Goal: Book appointment/travel/reservation

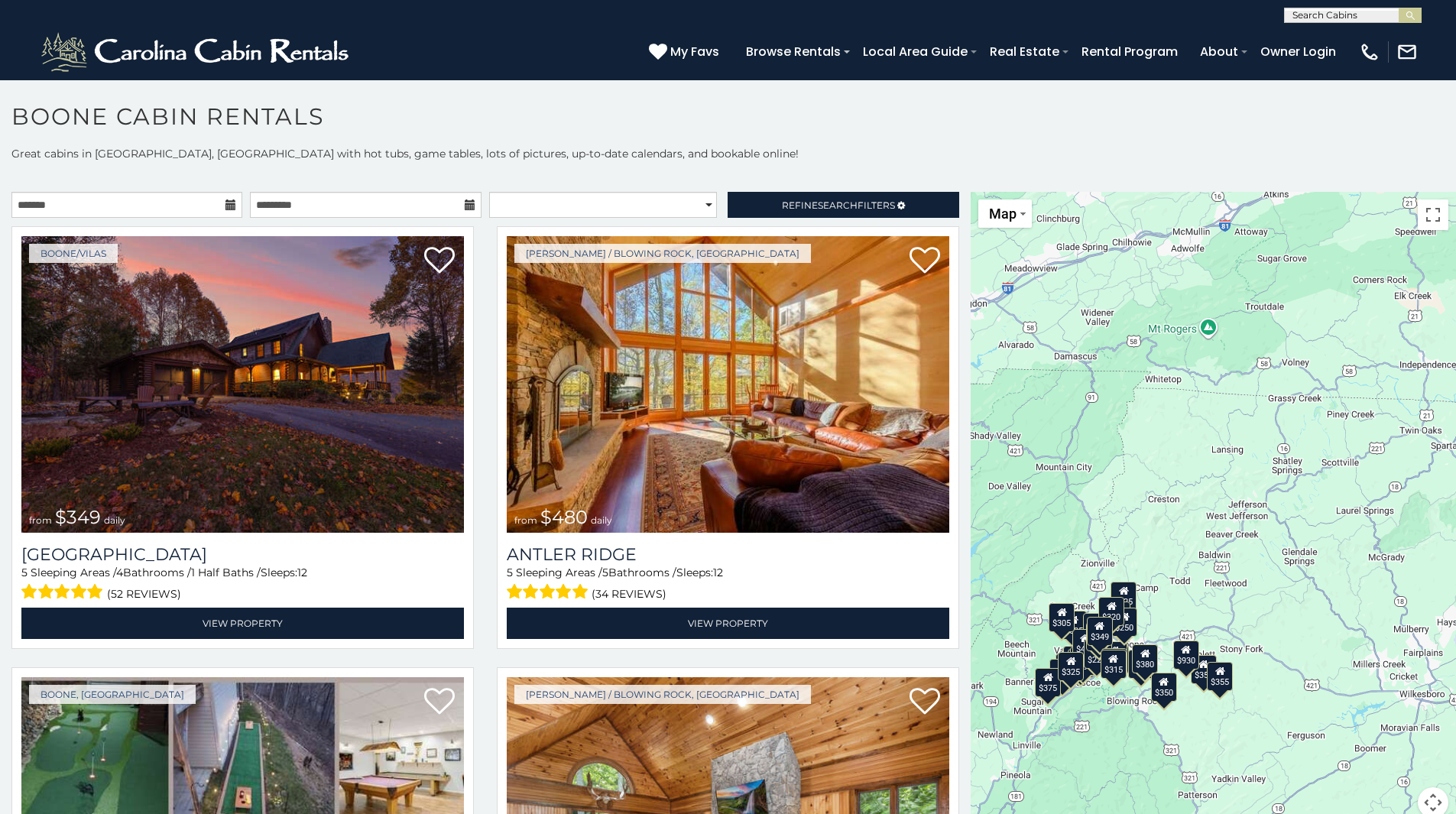
drag, startPoint x: 1314, startPoint y: 604, endPoint x: 1090, endPoint y: 763, distance: 274.7
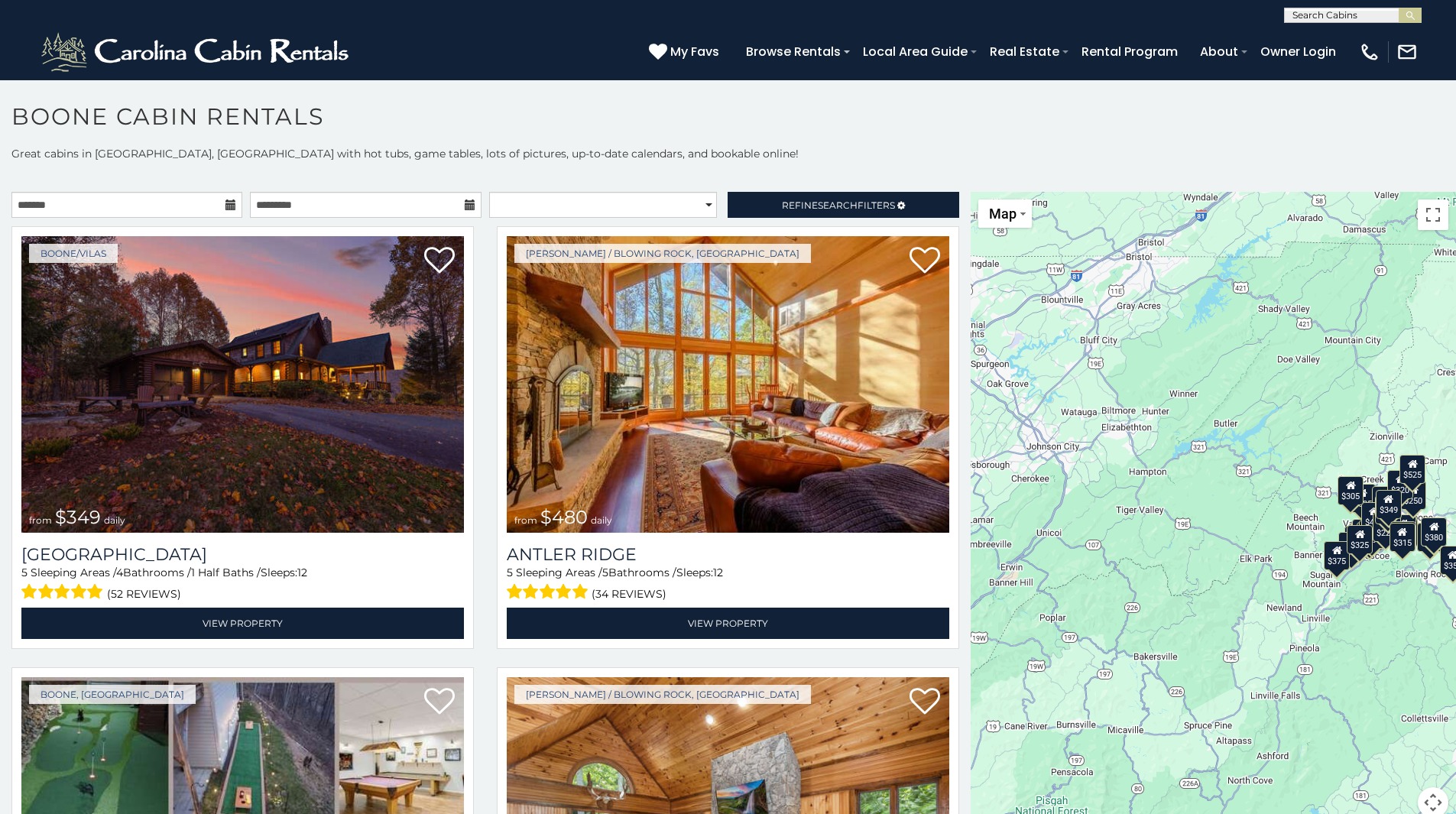
drag, startPoint x: 1323, startPoint y: 389, endPoint x: 1617, endPoint y: 262, distance: 320.3
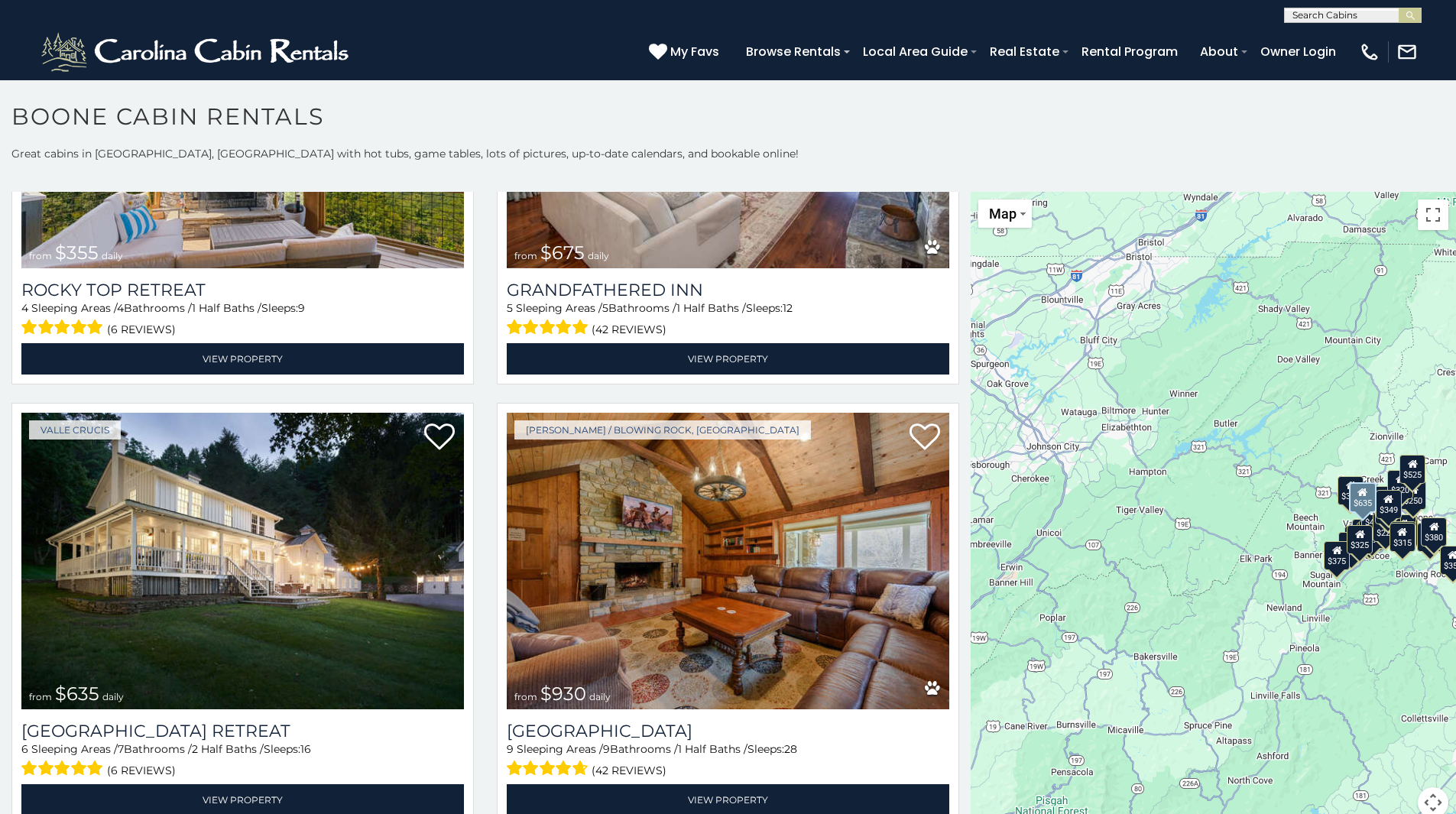
scroll to position [1223, 0]
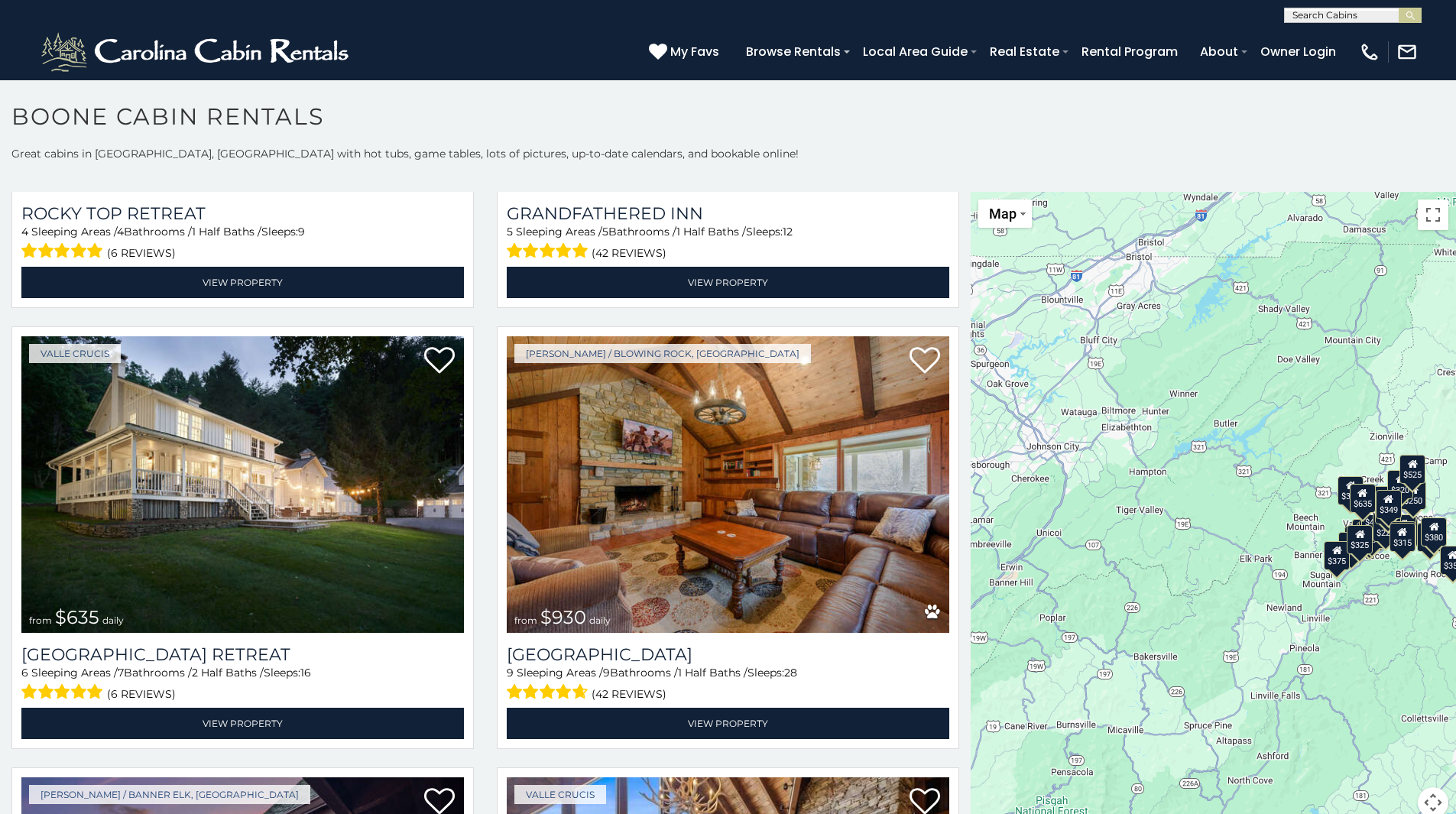
drag, startPoint x: 421, startPoint y: 521, endPoint x: 483, endPoint y: 468, distance: 81.6
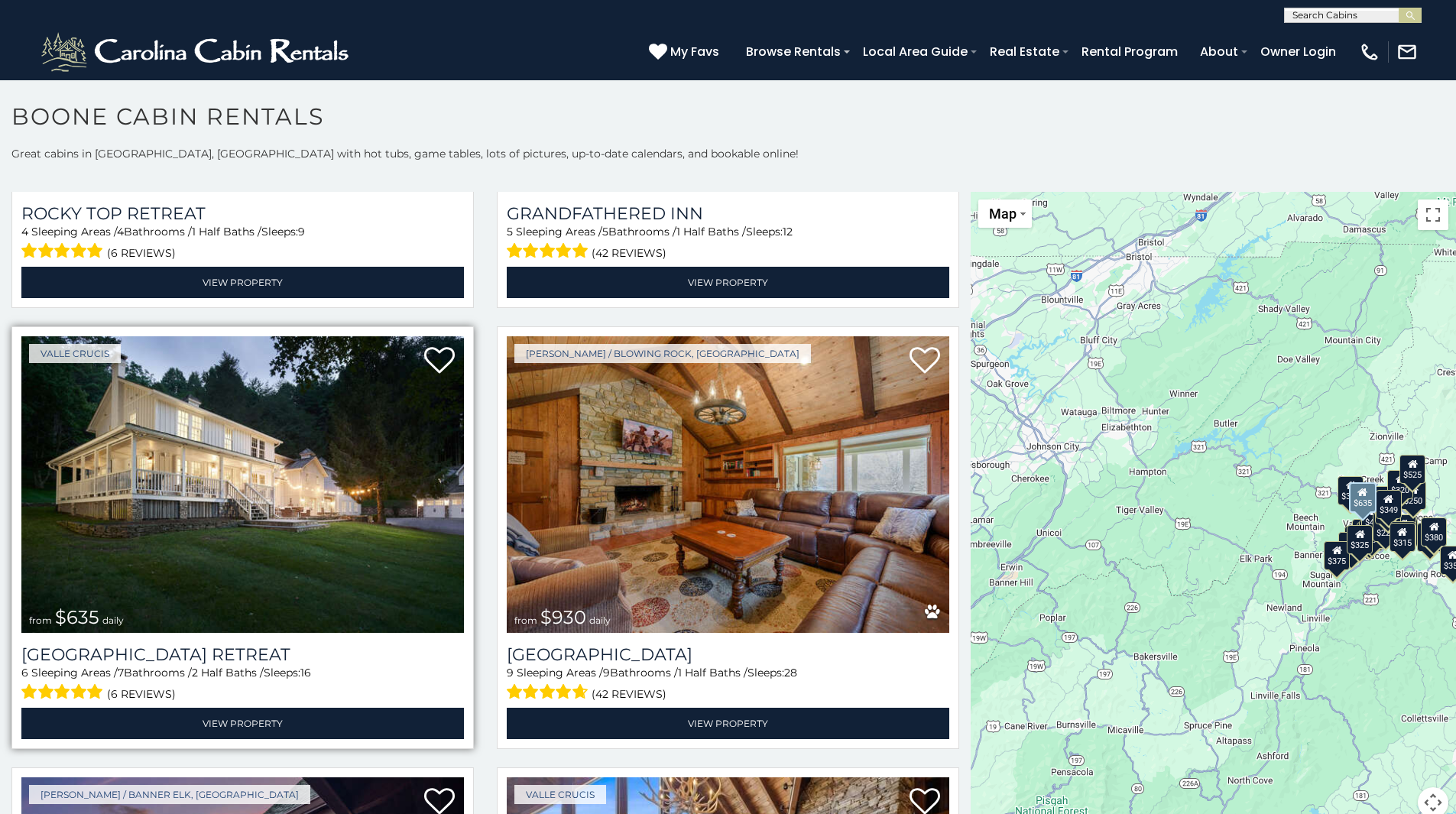
drag, startPoint x: 483, startPoint y: 468, endPoint x: 448, endPoint y: 477, distance: 36.1
click at [448, 477] on img at bounding box center [243, 484] width 443 height 296
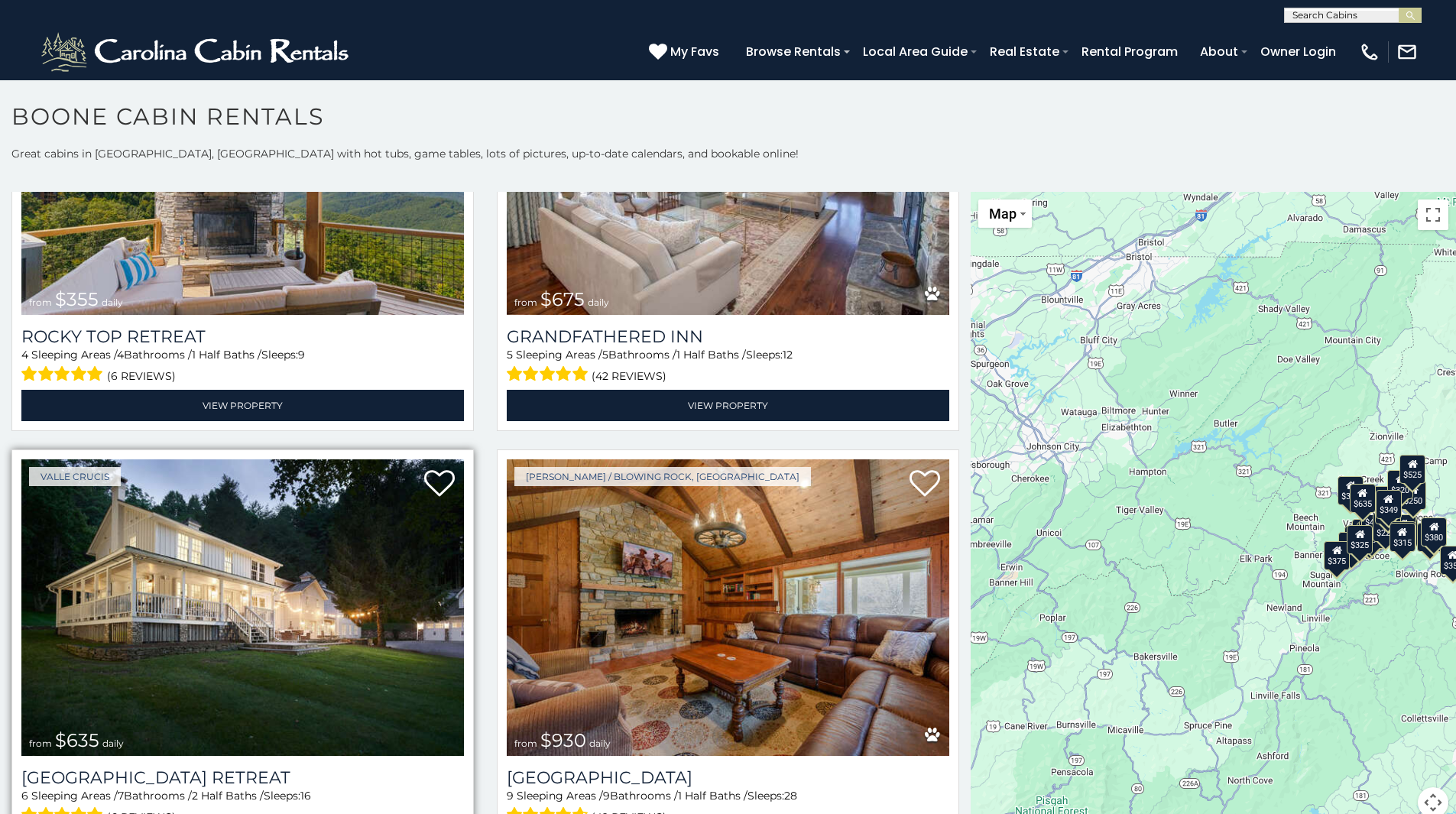
scroll to position [1363, 0]
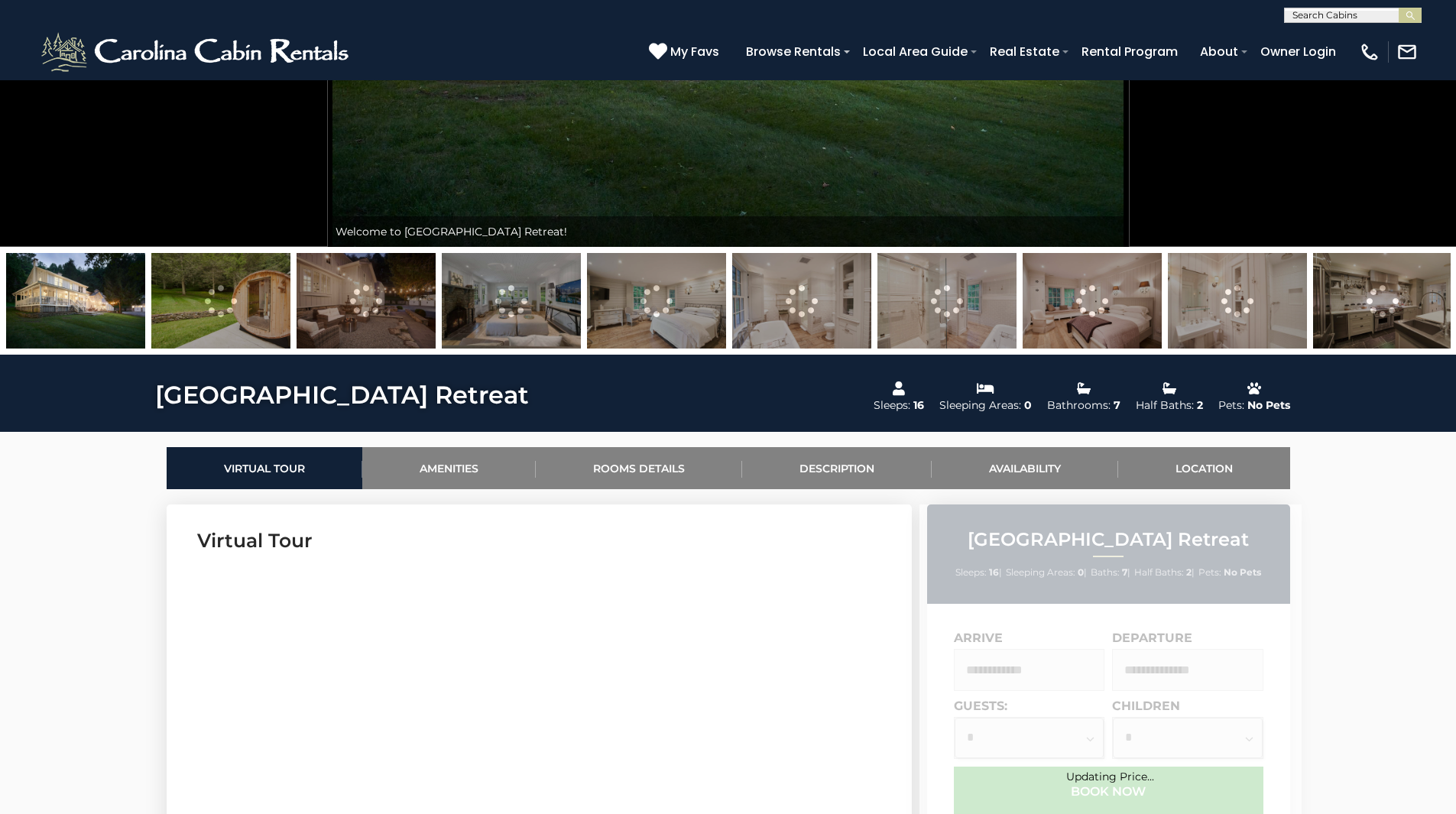
scroll to position [382, 0]
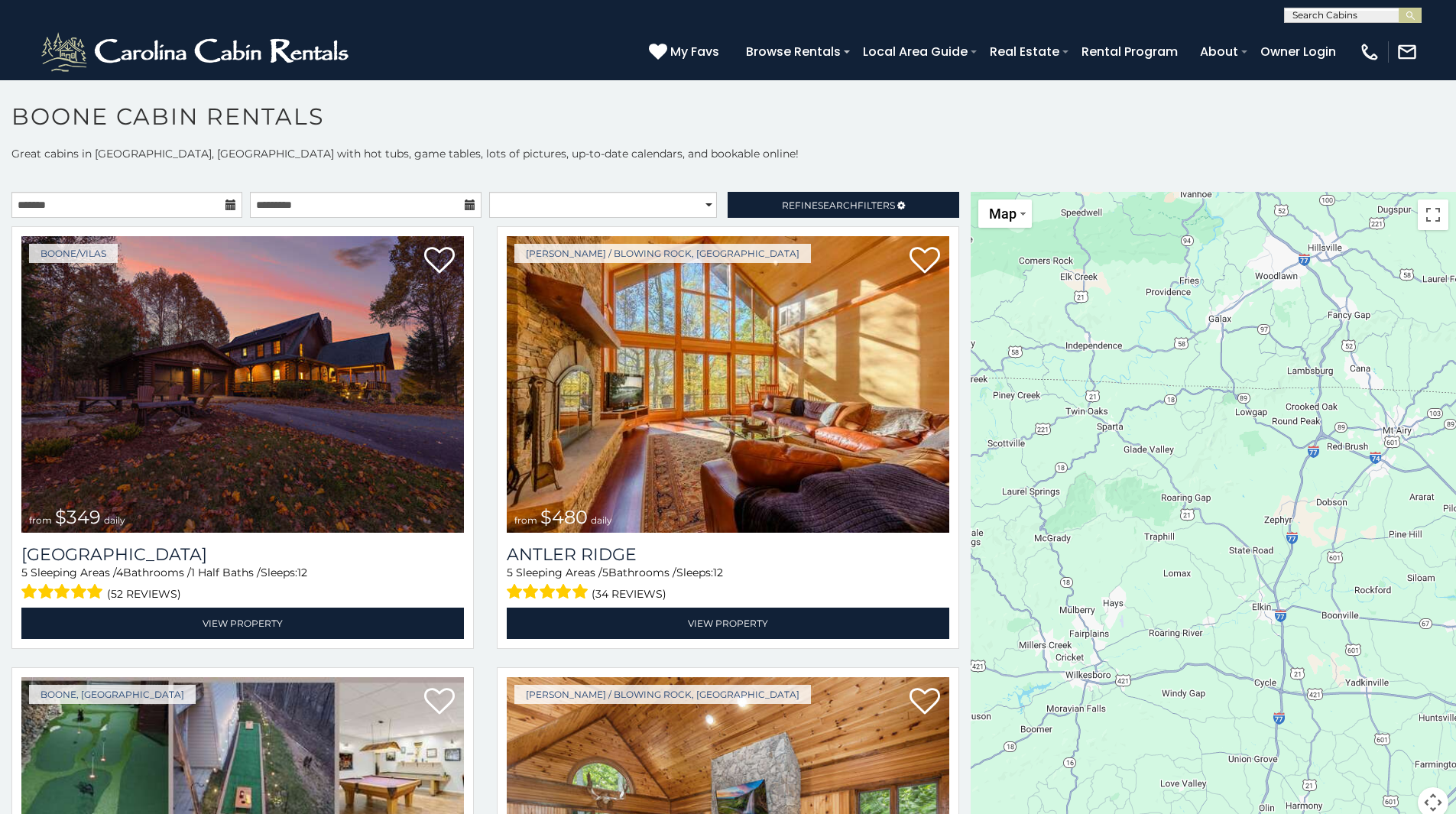
drag, startPoint x: 1424, startPoint y: 712, endPoint x: 872, endPoint y: 850, distance: 569.0
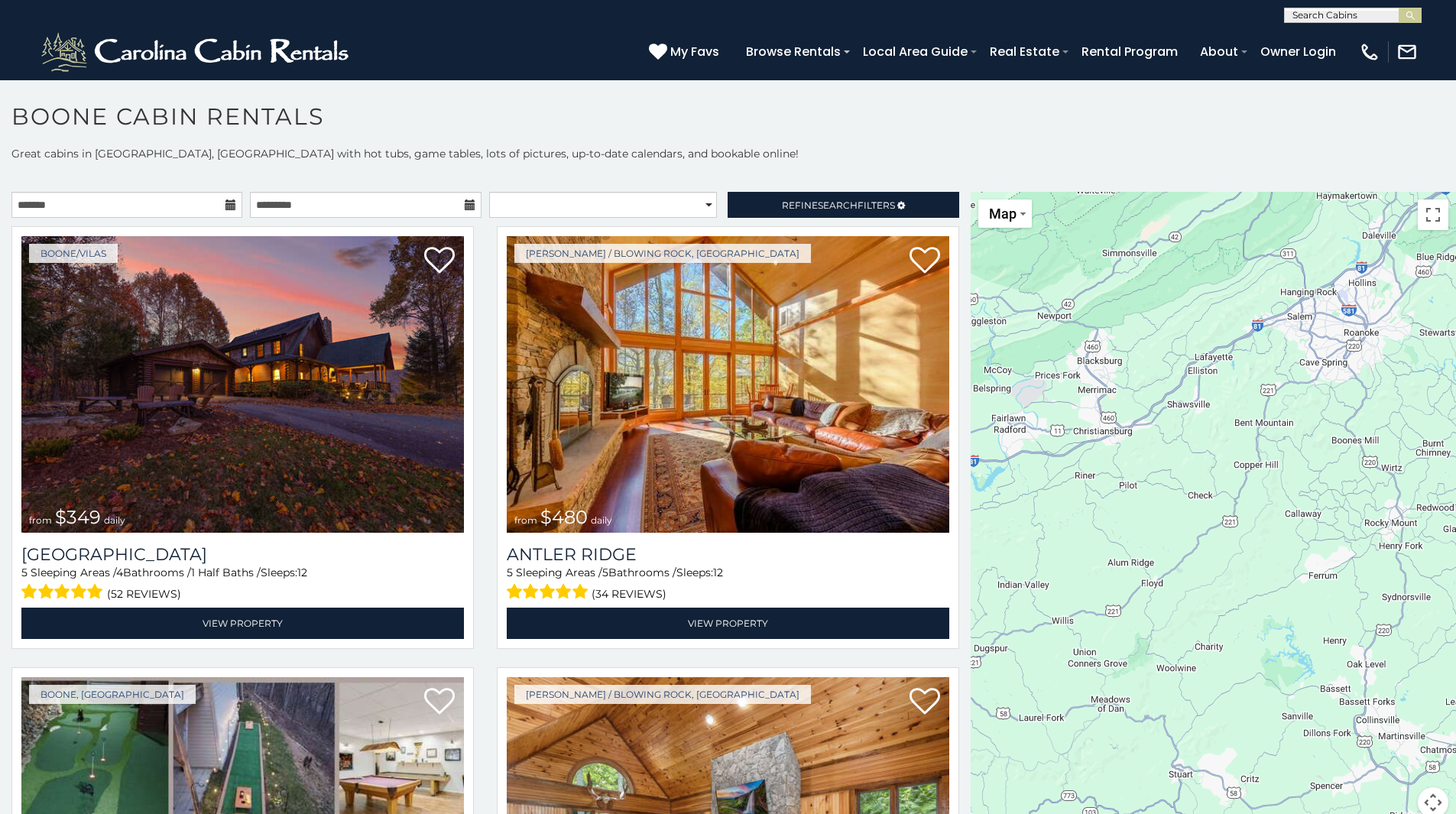
drag, startPoint x: 872, startPoint y: 850, endPoint x: 950, endPoint y: 850, distance: 78.0
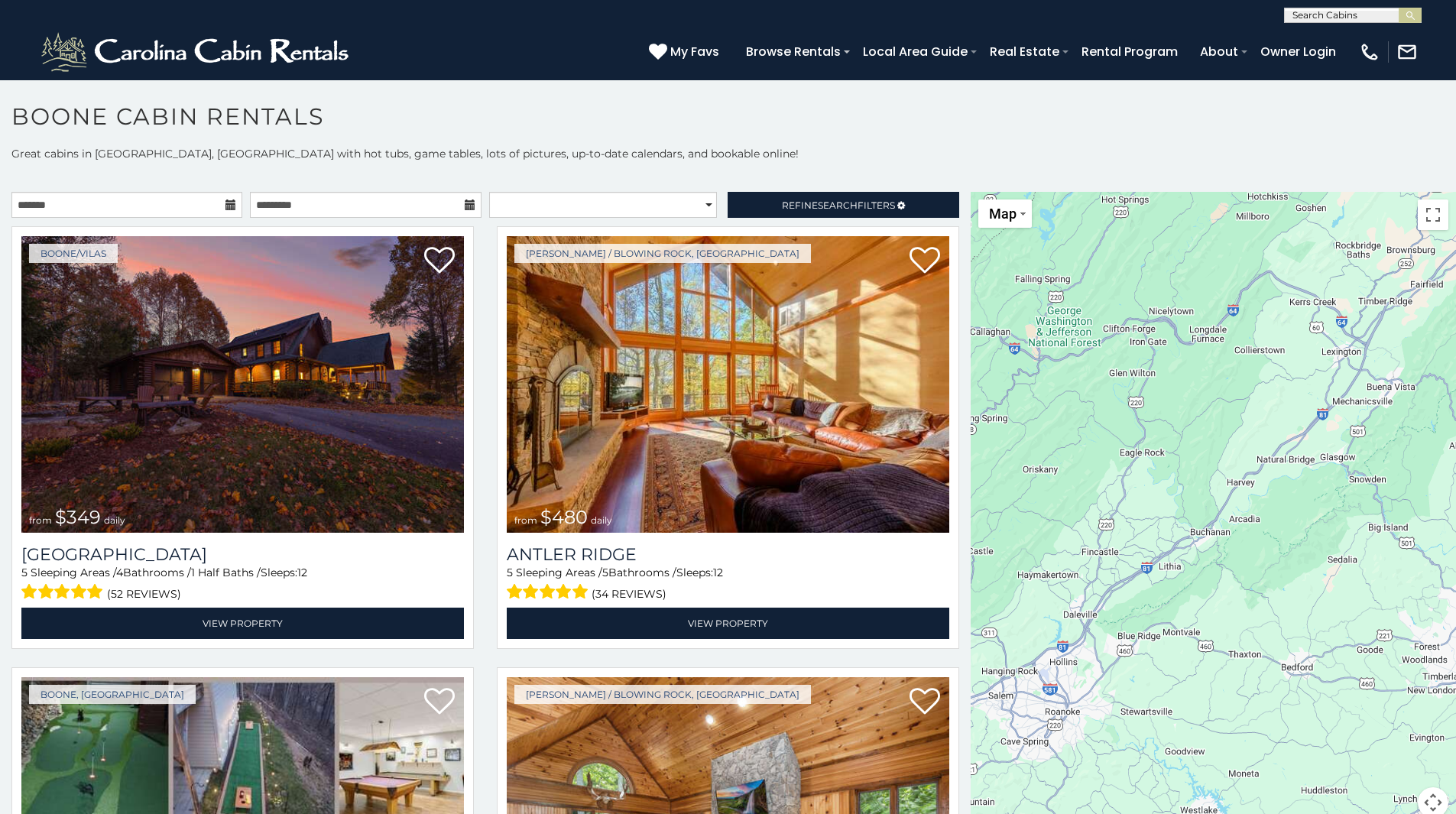
drag, startPoint x: 950, startPoint y: 850, endPoint x: 1029, endPoint y: 722, distance: 150.4
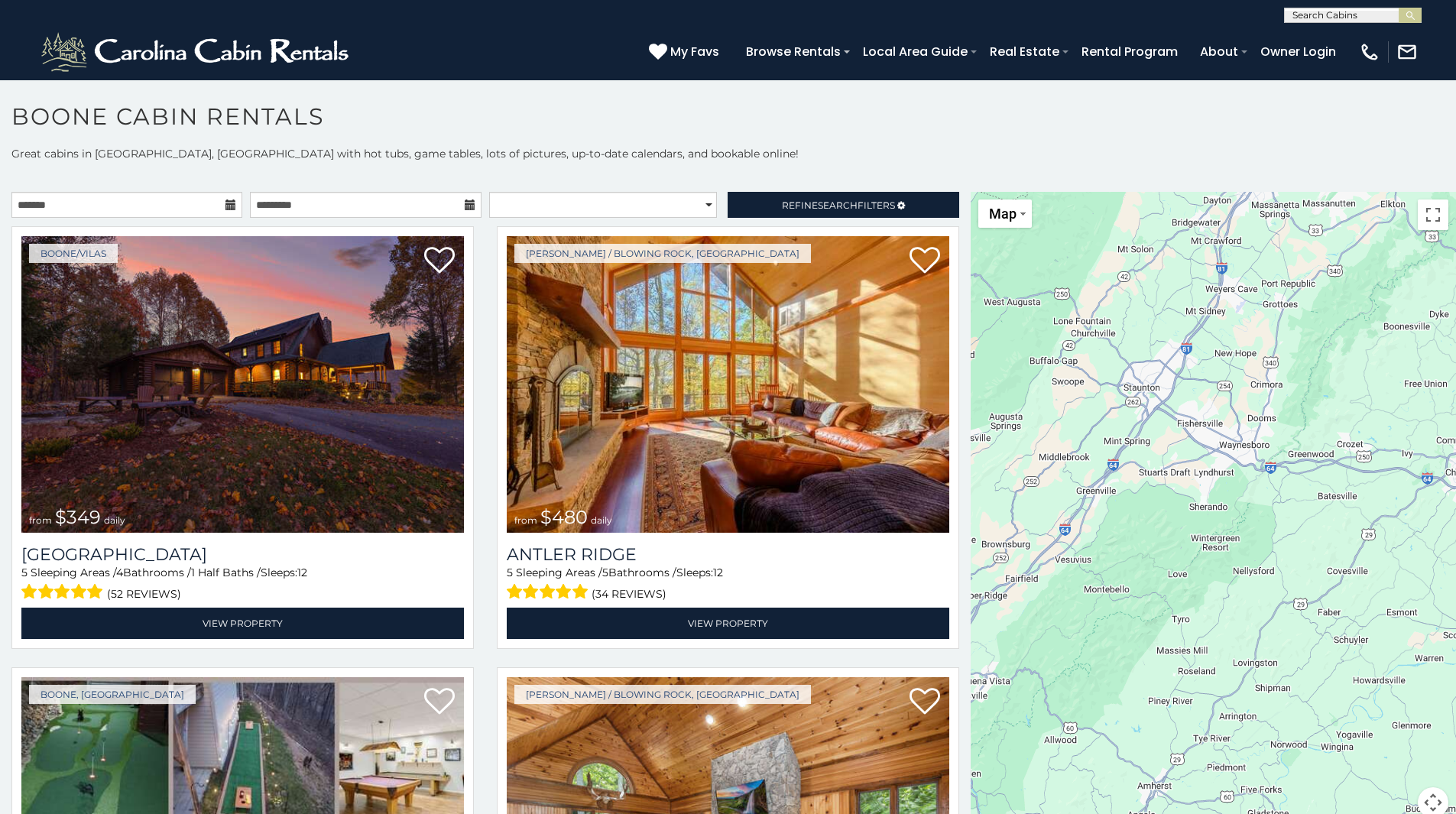
drag, startPoint x: 1392, startPoint y: 414, endPoint x: 1132, endPoint y: 637, distance: 342.5
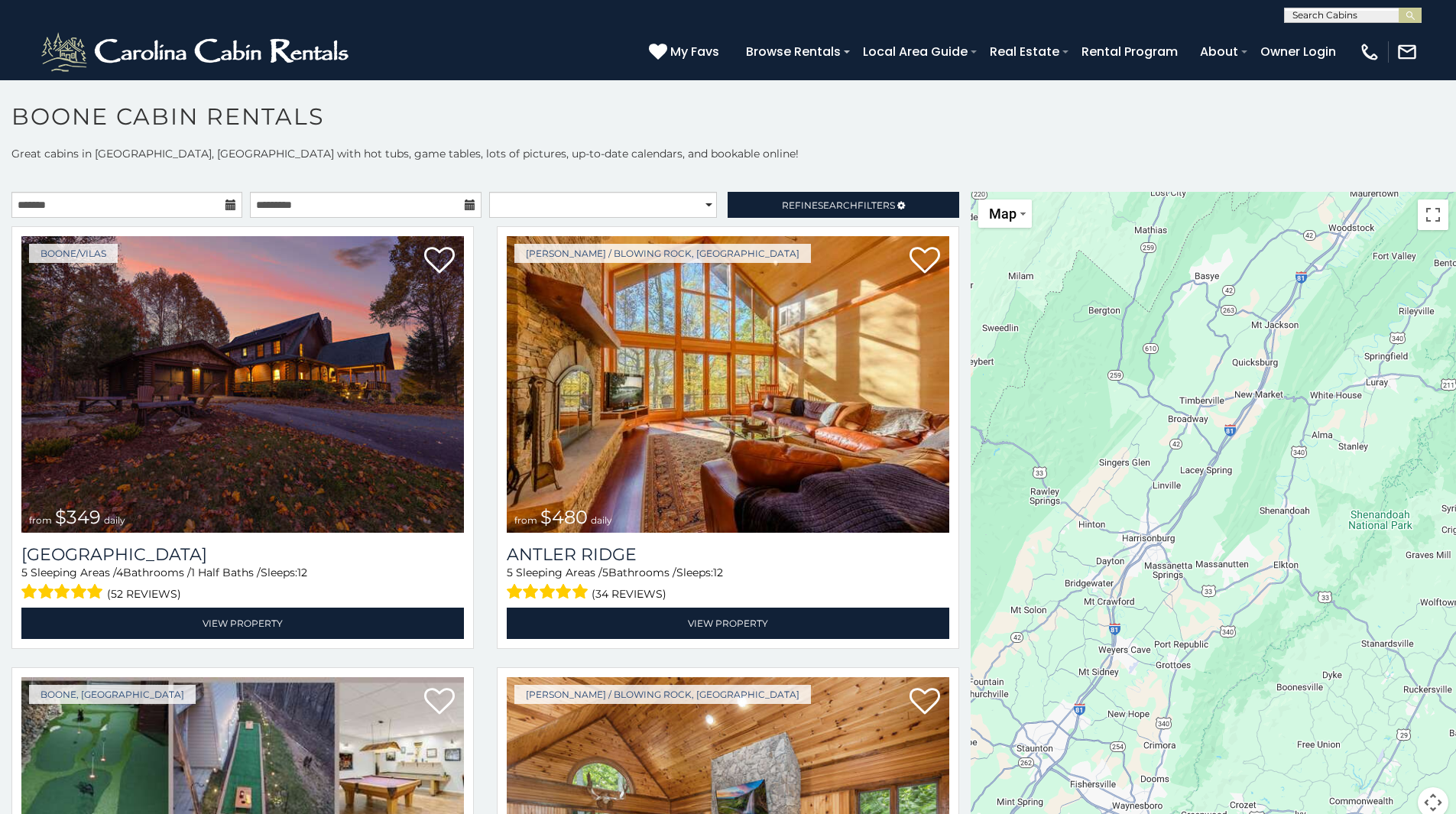
drag, startPoint x: 1269, startPoint y: 315, endPoint x: 1119, endPoint y: 672, distance: 387.2
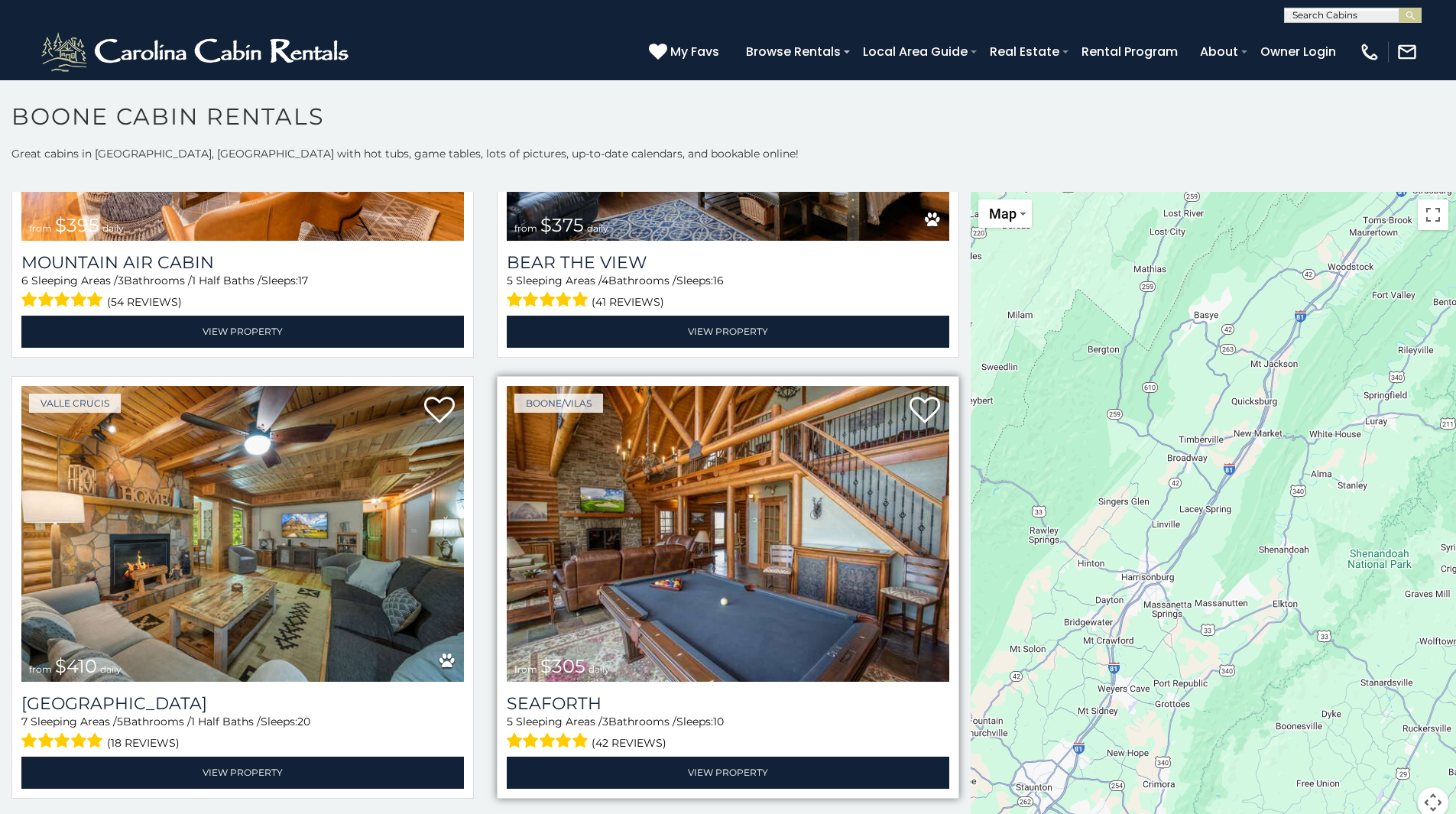
scroll to position [5277, 0]
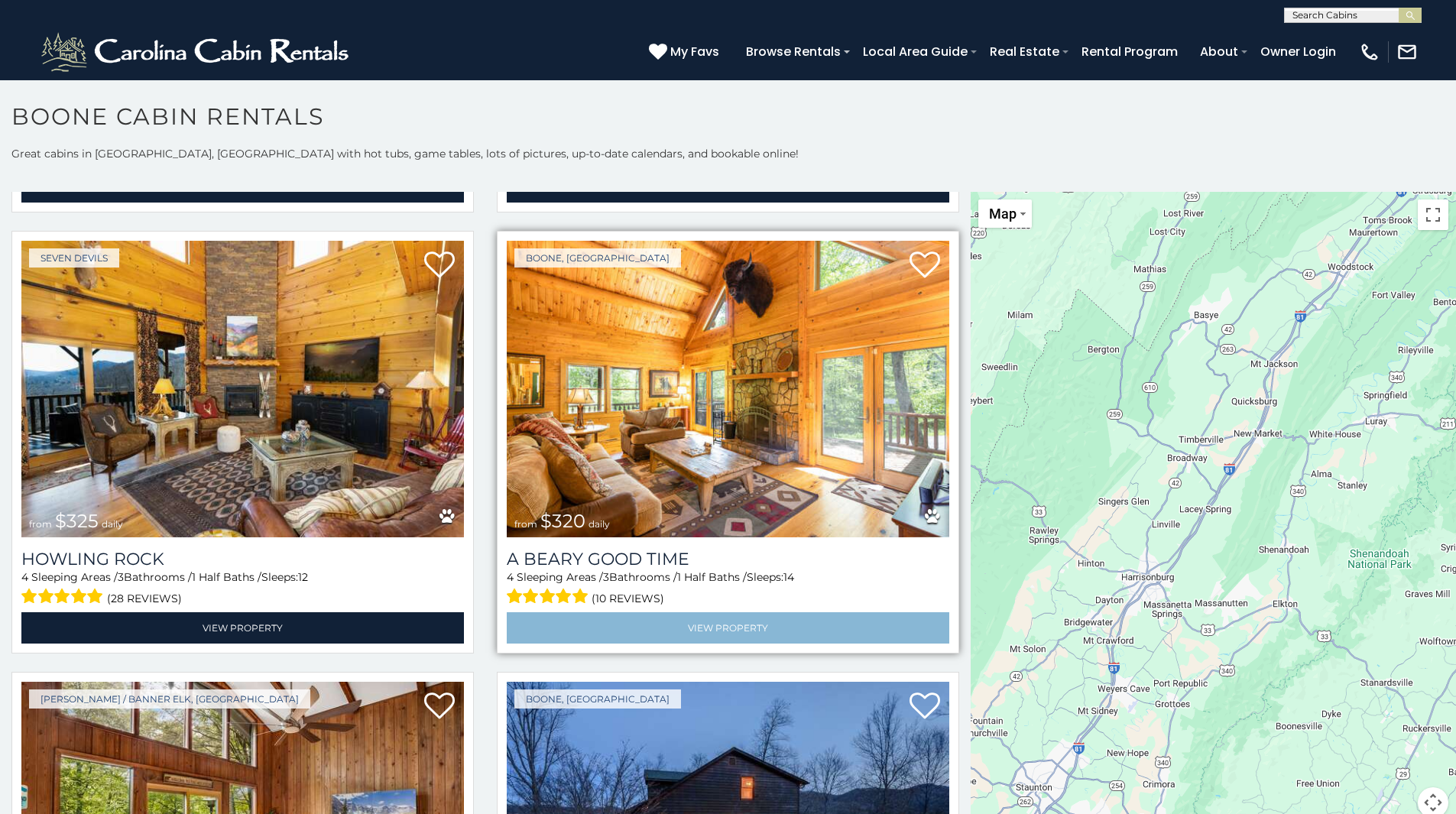
scroll to position [5659, 0]
